Goal: Information Seeking & Learning: Learn about a topic

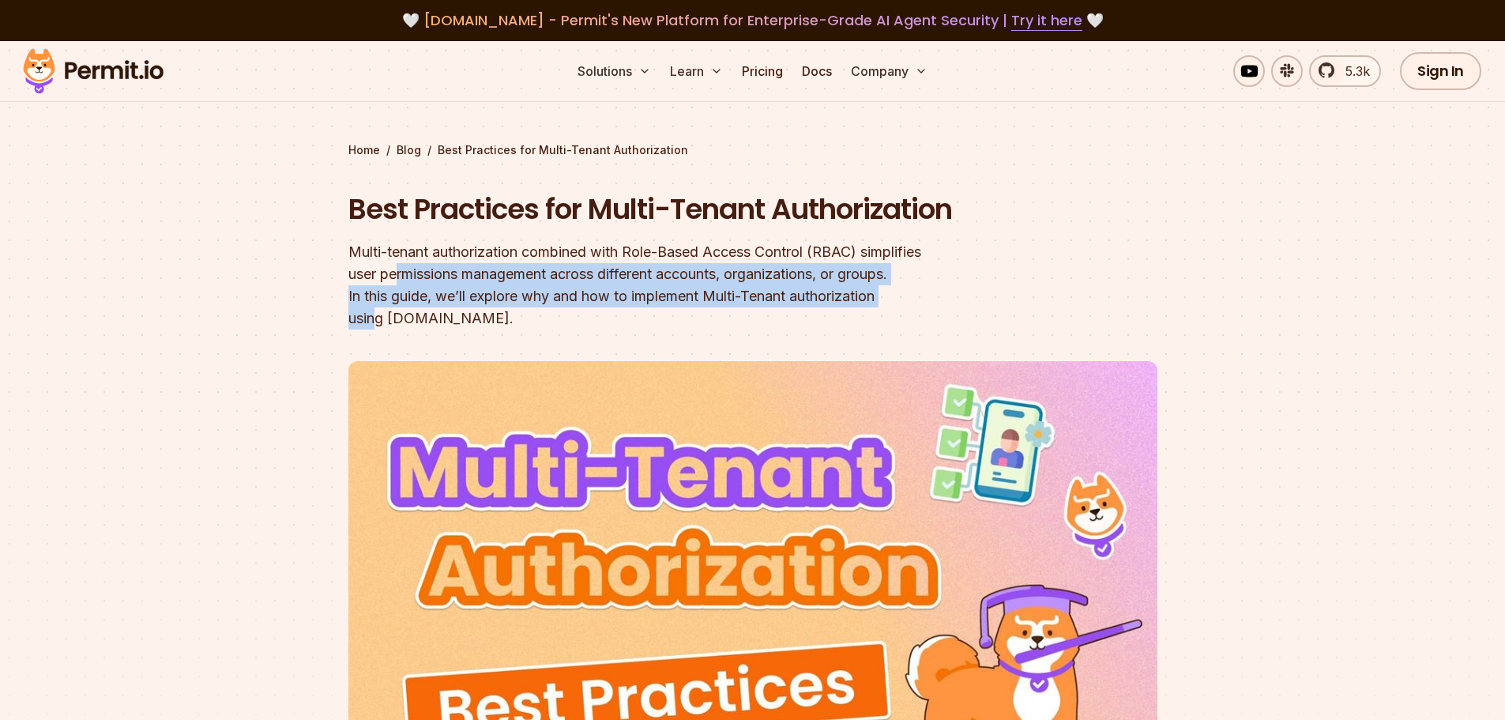
drag, startPoint x: 423, startPoint y: 313, endPoint x: 877, endPoint y: 347, distance: 455.5
click at [877, 347] on header "Best Practices for Multi-Tenant Authorization Multi-tenant authorization combin…" at bounding box center [752, 546] width 809 height 712
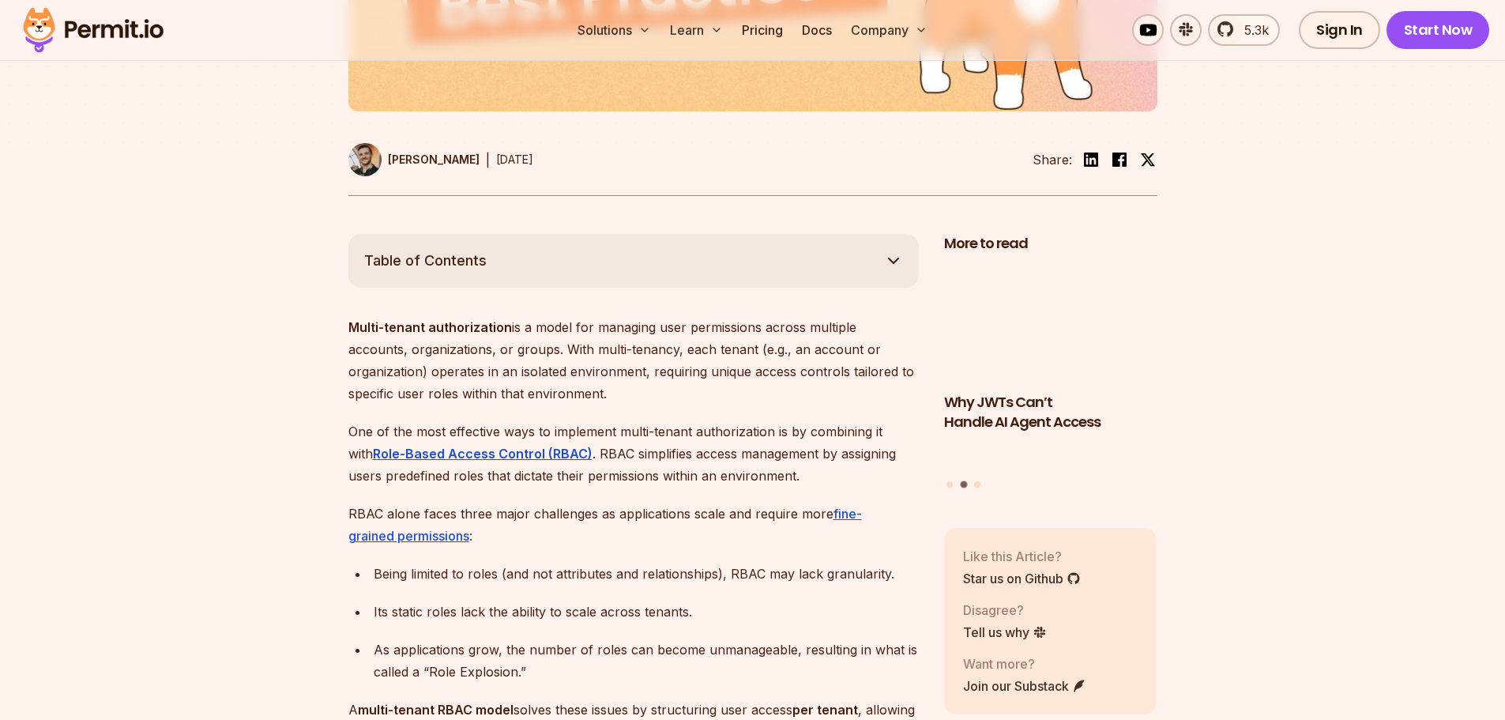
scroll to position [711, 0]
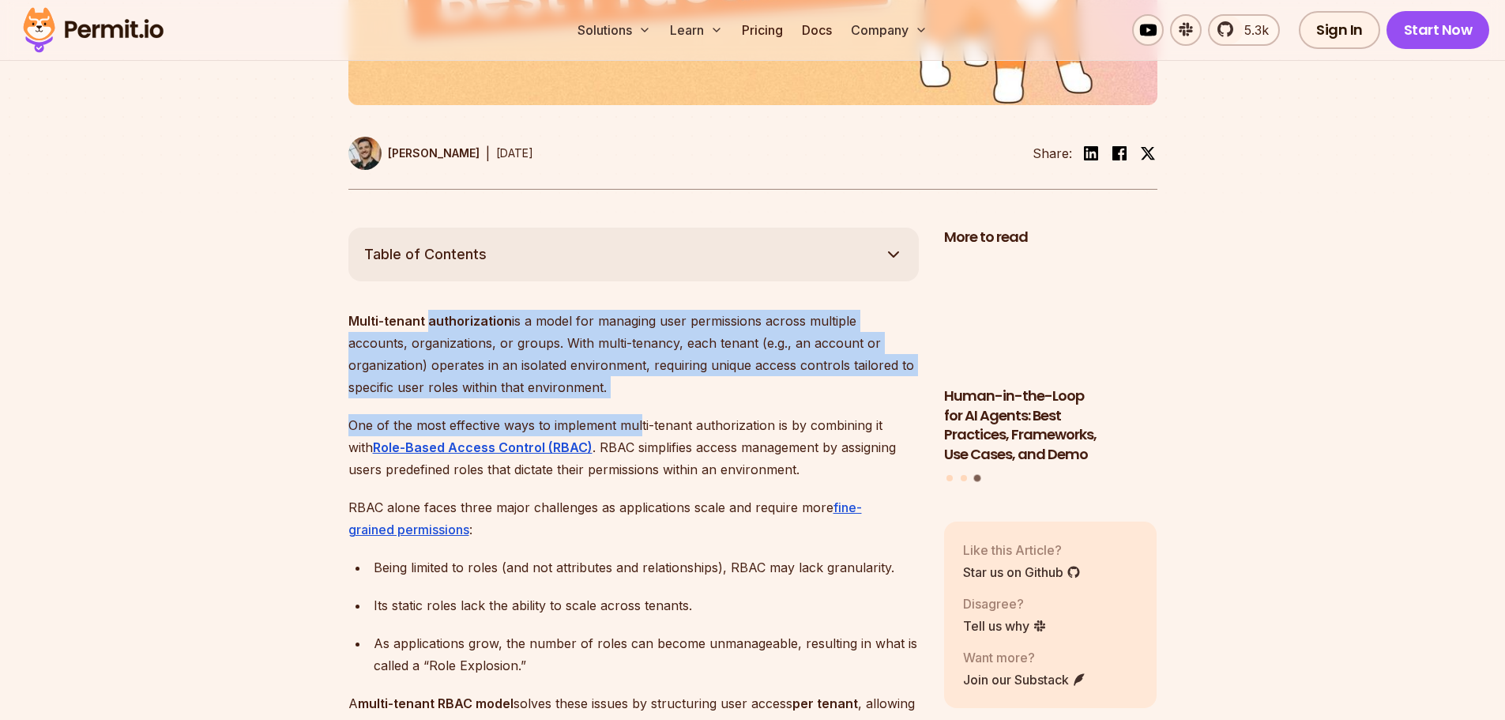
drag, startPoint x: 426, startPoint y: 338, endPoint x: 641, endPoint y: 418, distance: 229.9
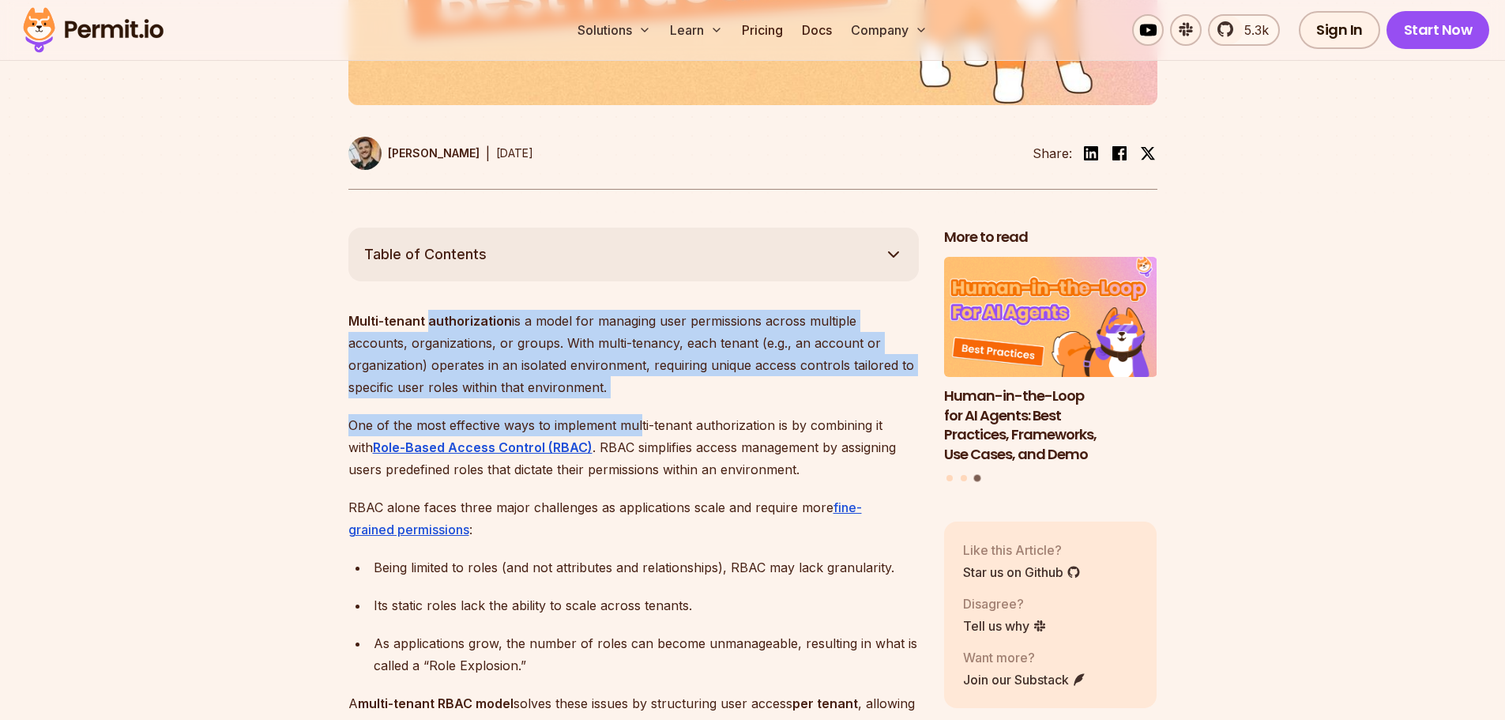
click at [627, 398] on p "Multi-tenant authorization is a model for managing user permissions across mult…" at bounding box center [633, 354] width 570 height 88
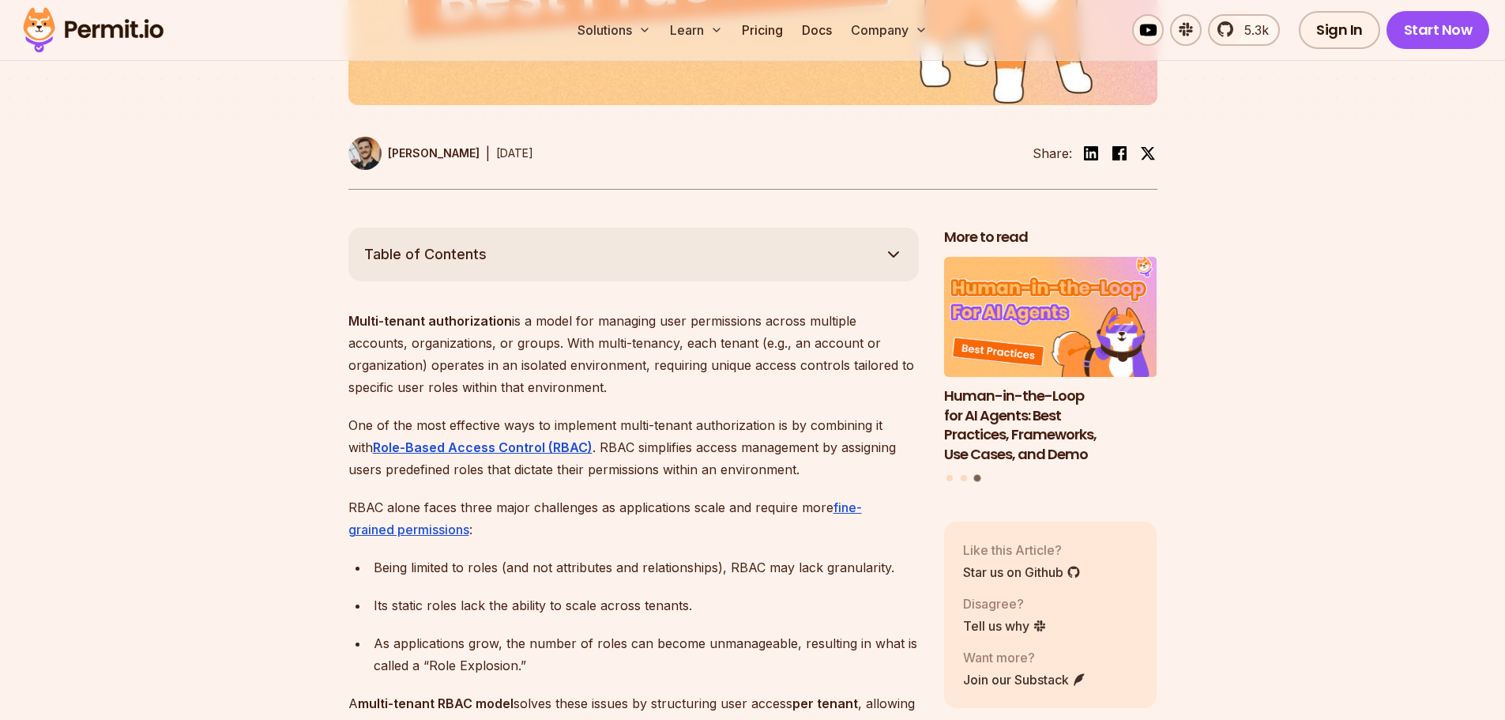
drag, startPoint x: 574, startPoint y: 403, endPoint x: 371, endPoint y: 336, distance: 213.8
click at [371, 336] on p "Multi-tenant authorization is a model for managing user permissions across mult…" at bounding box center [633, 354] width 570 height 88
click at [429, 376] on p "Multi-tenant authorization is a model for managing user permissions across mult…" at bounding box center [633, 354] width 570 height 88
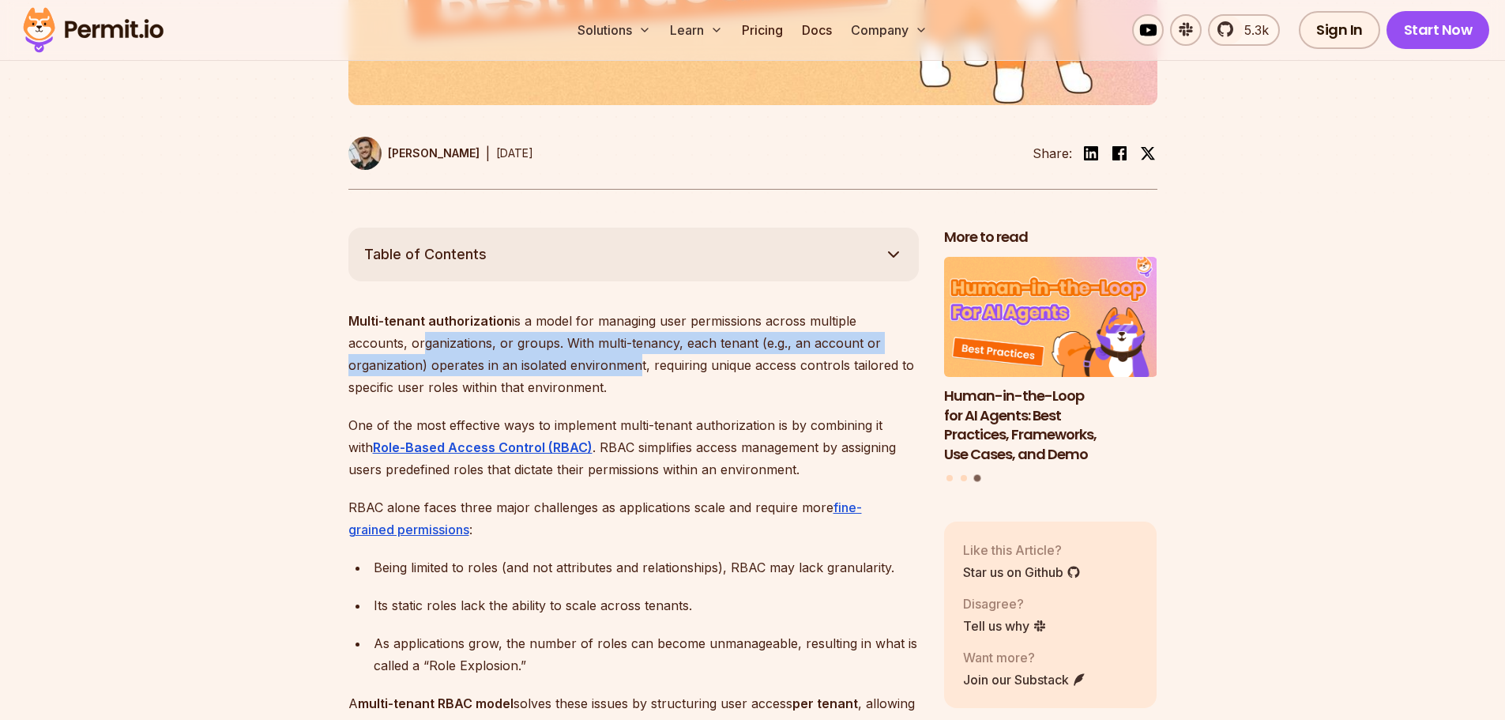
drag, startPoint x: 356, startPoint y: 359, endPoint x: 550, endPoint y: 382, distance: 194.9
click at [547, 382] on p "Multi-tenant authorization is a model for managing user permissions across mult…" at bounding box center [633, 354] width 570 height 88
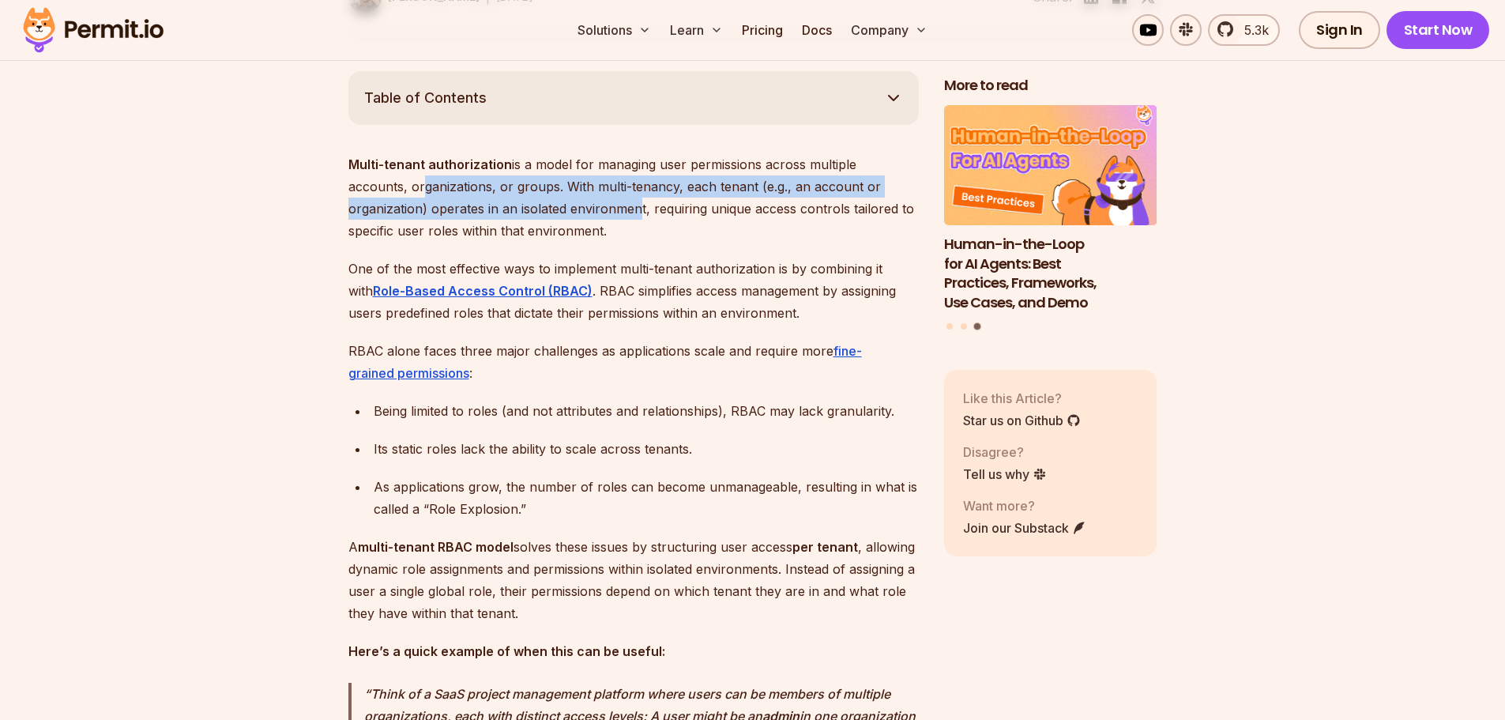
scroll to position [869, 0]
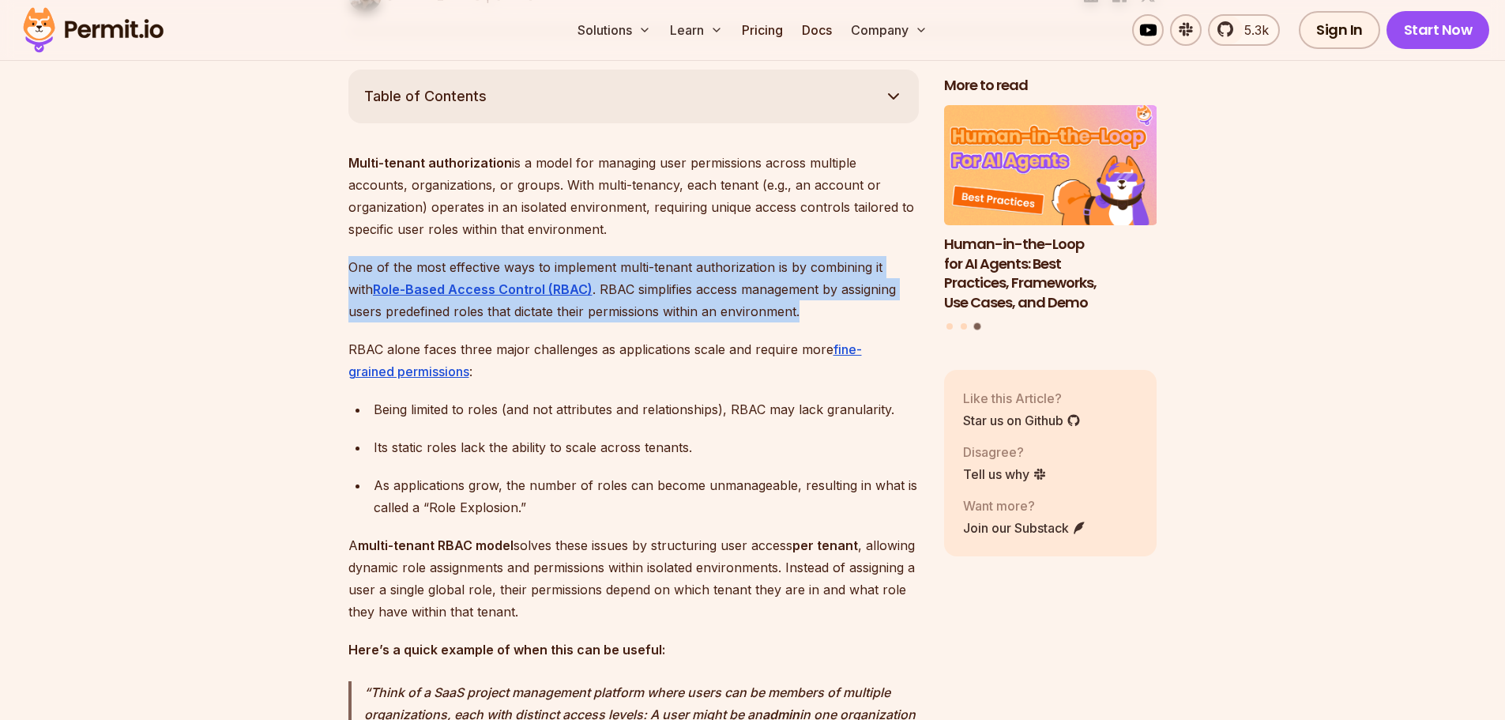
drag, startPoint x: 344, startPoint y: 285, endPoint x: 841, endPoint y: 319, distance: 497.3
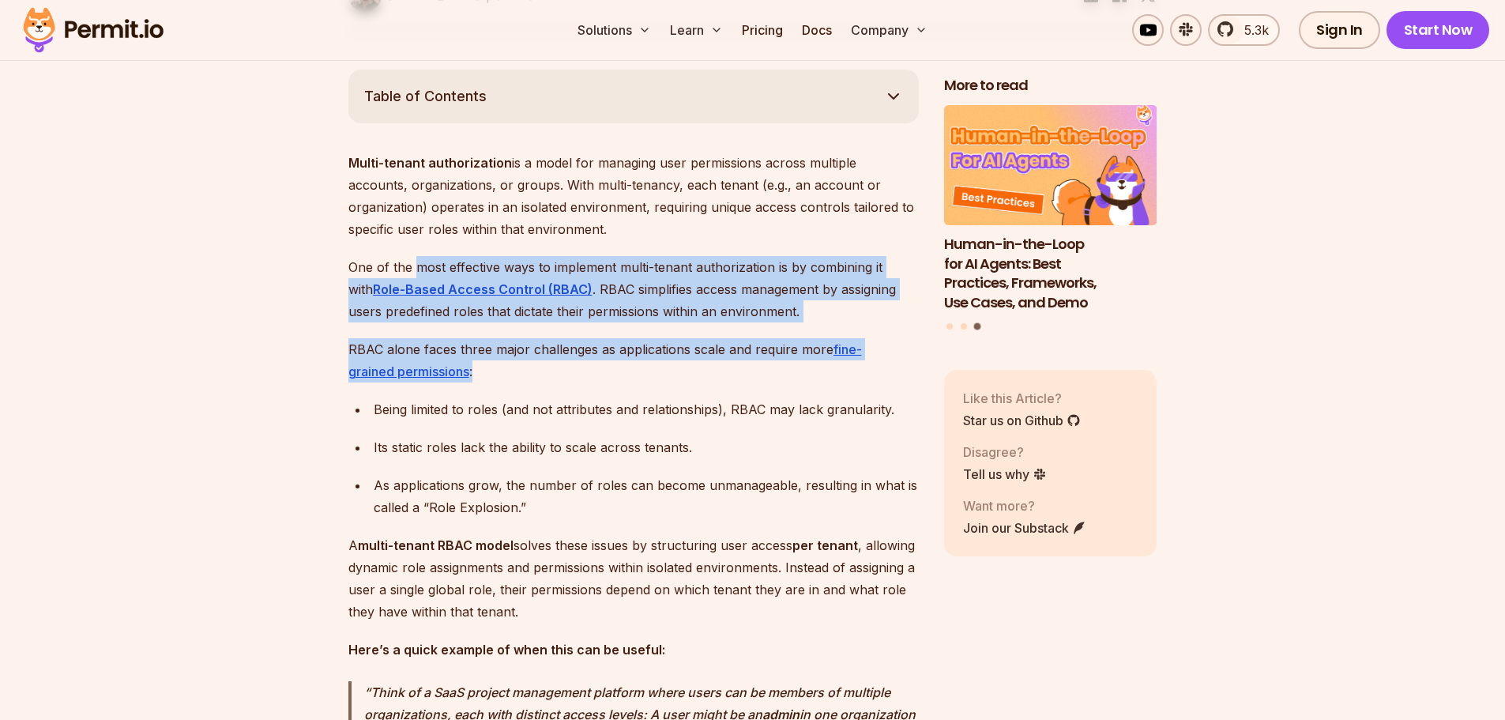
drag, startPoint x: 575, startPoint y: 381, endPoint x: 419, endPoint y: 261, distance: 196.7
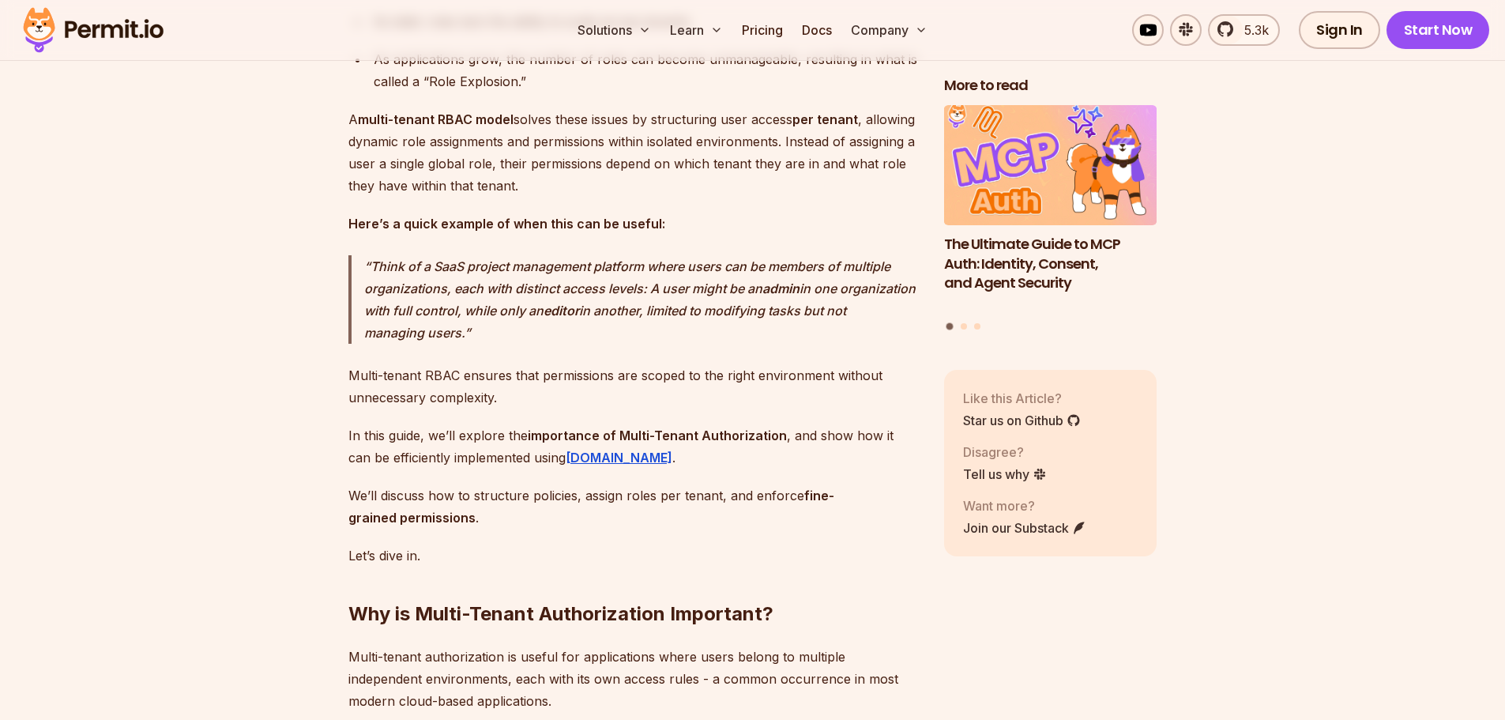
scroll to position [1343, 0]
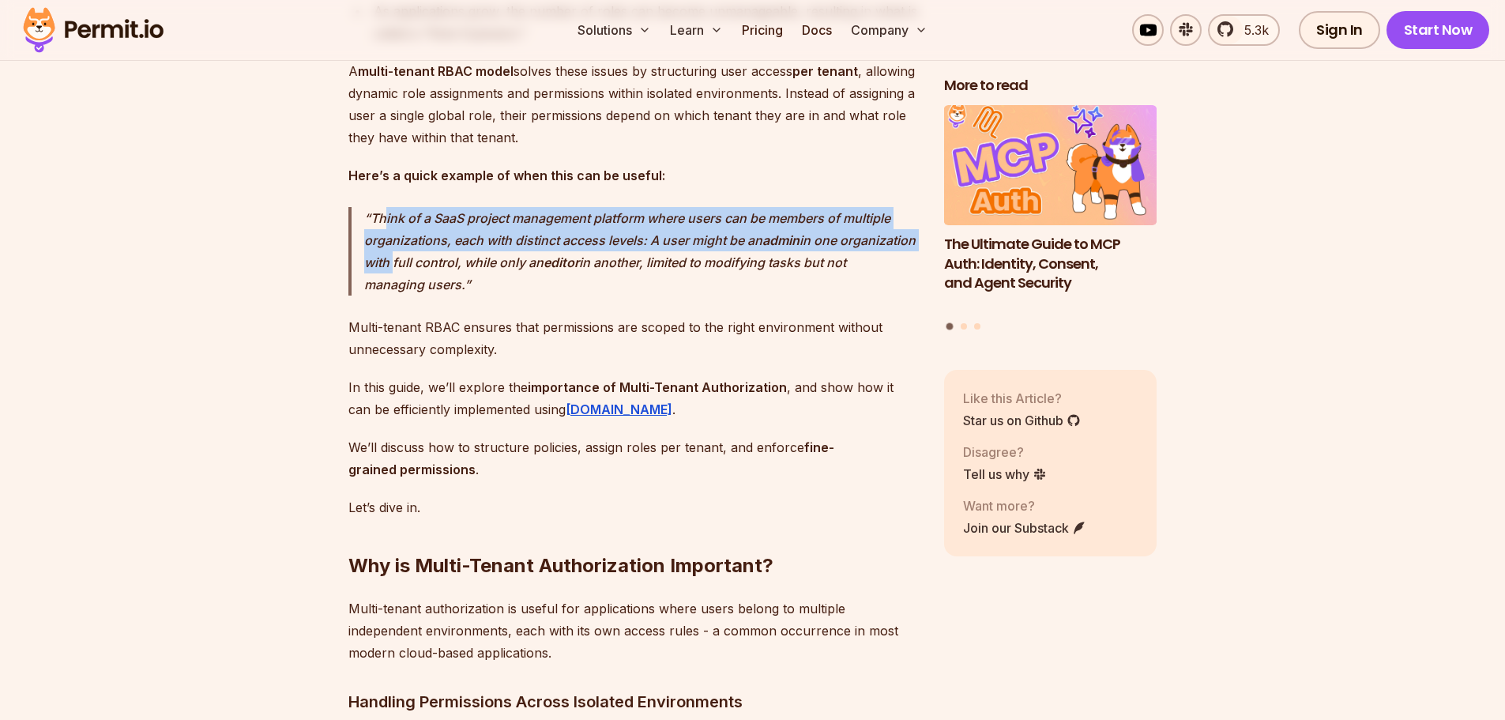
drag, startPoint x: 402, startPoint y: 233, endPoint x: 468, endPoint y: 286, distance: 84.9
click at [468, 286] on p "Think of a SaaS project management platform where users can be members of multi…" at bounding box center [641, 251] width 555 height 88
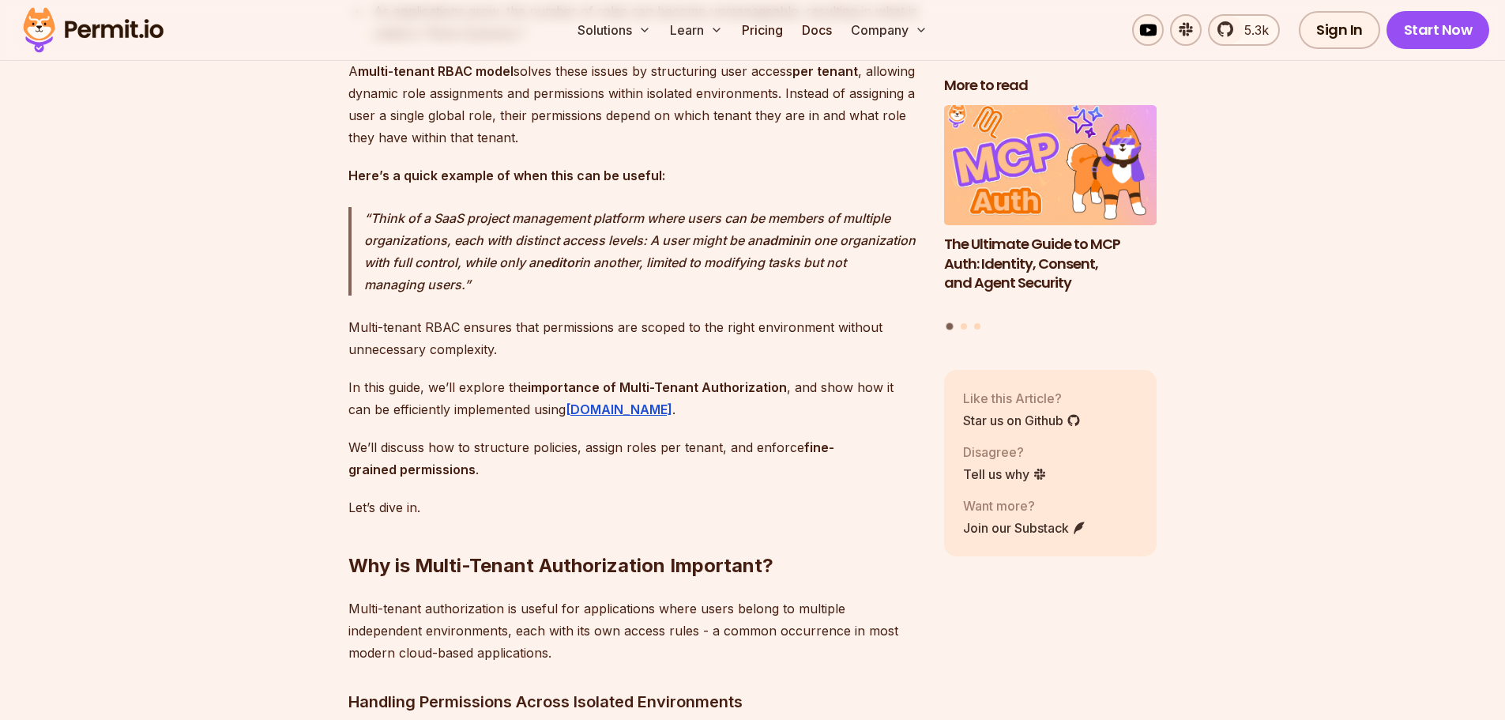
click at [488, 295] on p "Think of a SaaS project management platform where users can be members of multi…" at bounding box center [641, 251] width 555 height 88
drag, startPoint x: 505, startPoint y: 299, endPoint x: 368, endPoint y: 237, distance: 149.9
click at [368, 237] on p "Think of a SaaS project management platform where users can be members of multi…" at bounding box center [641, 251] width 555 height 88
click at [495, 268] on p "Think of a SaaS project management platform where users can be members of multi…" at bounding box center [641, 251] width 555 height 88
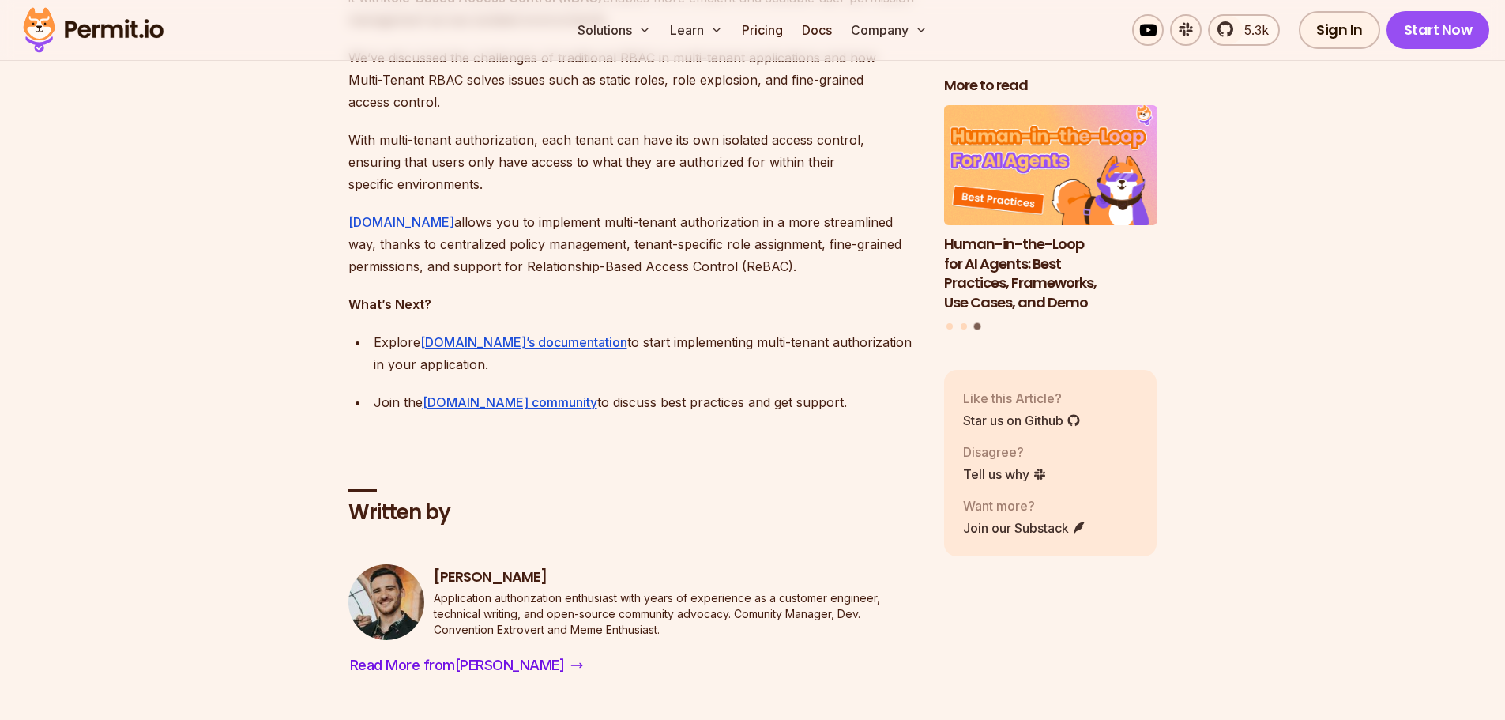
scroll to position [12481, 0]
